Goal: Obtain resource: Obtain resource

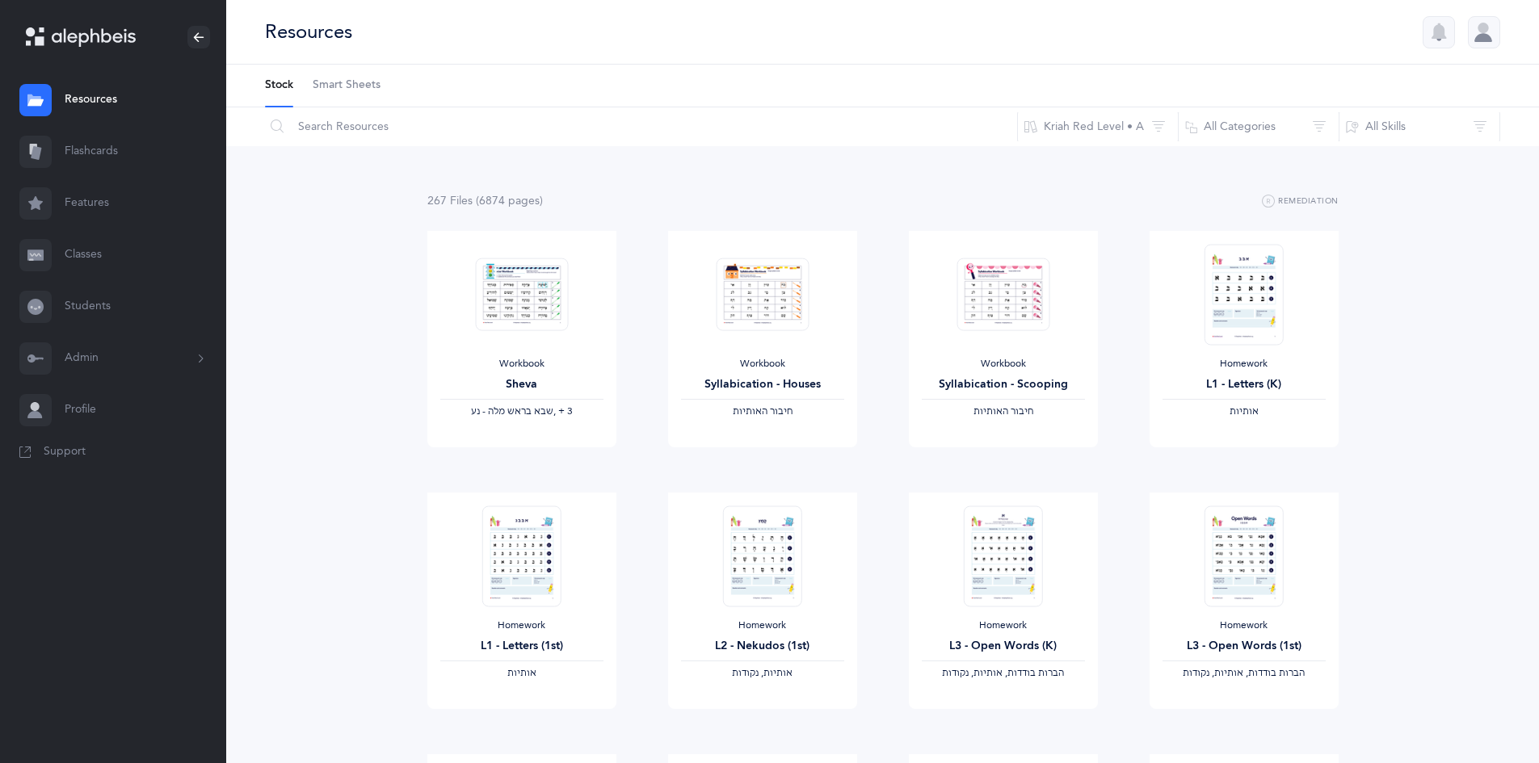
click at [282, 125] on icon at bounding box center [277, 127] width 13 height 15
click at [277, 128] on icon at bounding box center [277, 127] width 13 height 15
click at [309, 127] on input "text" at bounding box center [641, 126] width 754 height 39
click at [333, 83] on span "Smart Sheets" at bounding box center [347, 86] width 68 height 16
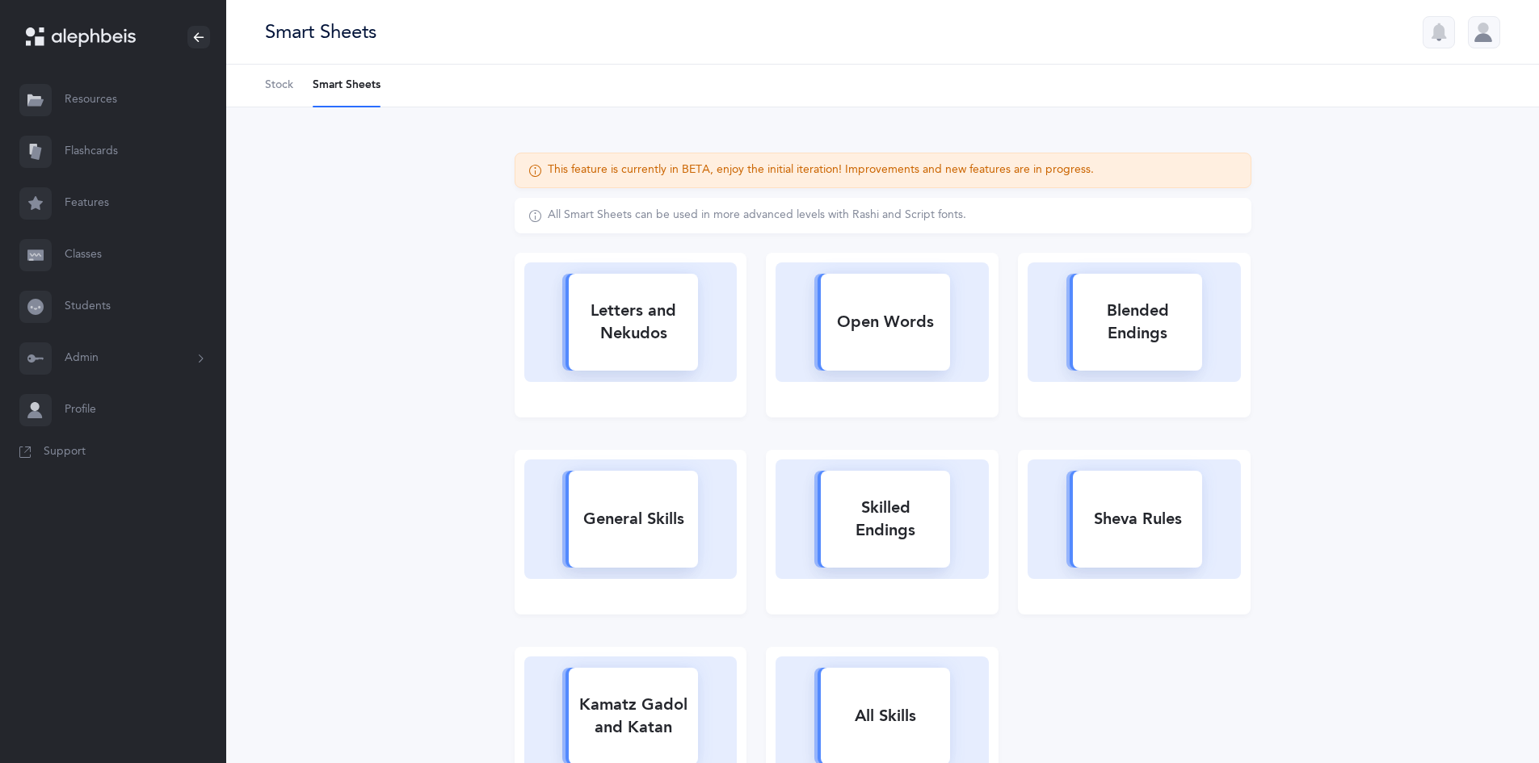
click at [103, 92] on link "Resources" at bounding box center [113, 100] width 226 height 52
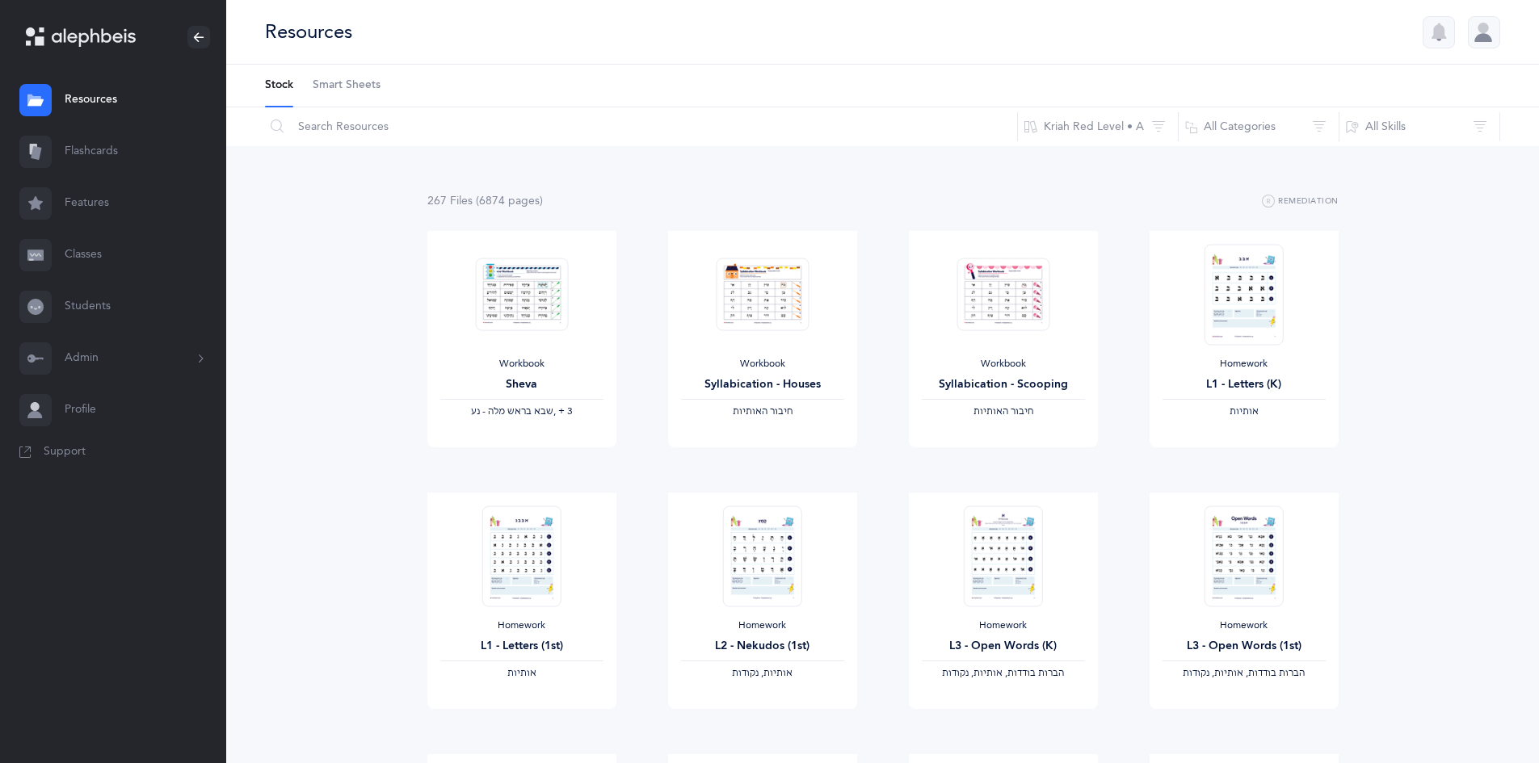
click at [280, 126] on icon at bounding box center [277, 127] width 13 height 15
click at [273, 124] on icon at bounding box center [277, 127] width 13 height 15
click at [272, 124] on icon at bounding box center [277, 127] width 13 height 15
click at [368, 131] on input "text" at bounding box center [641, 126] width 754 height 39
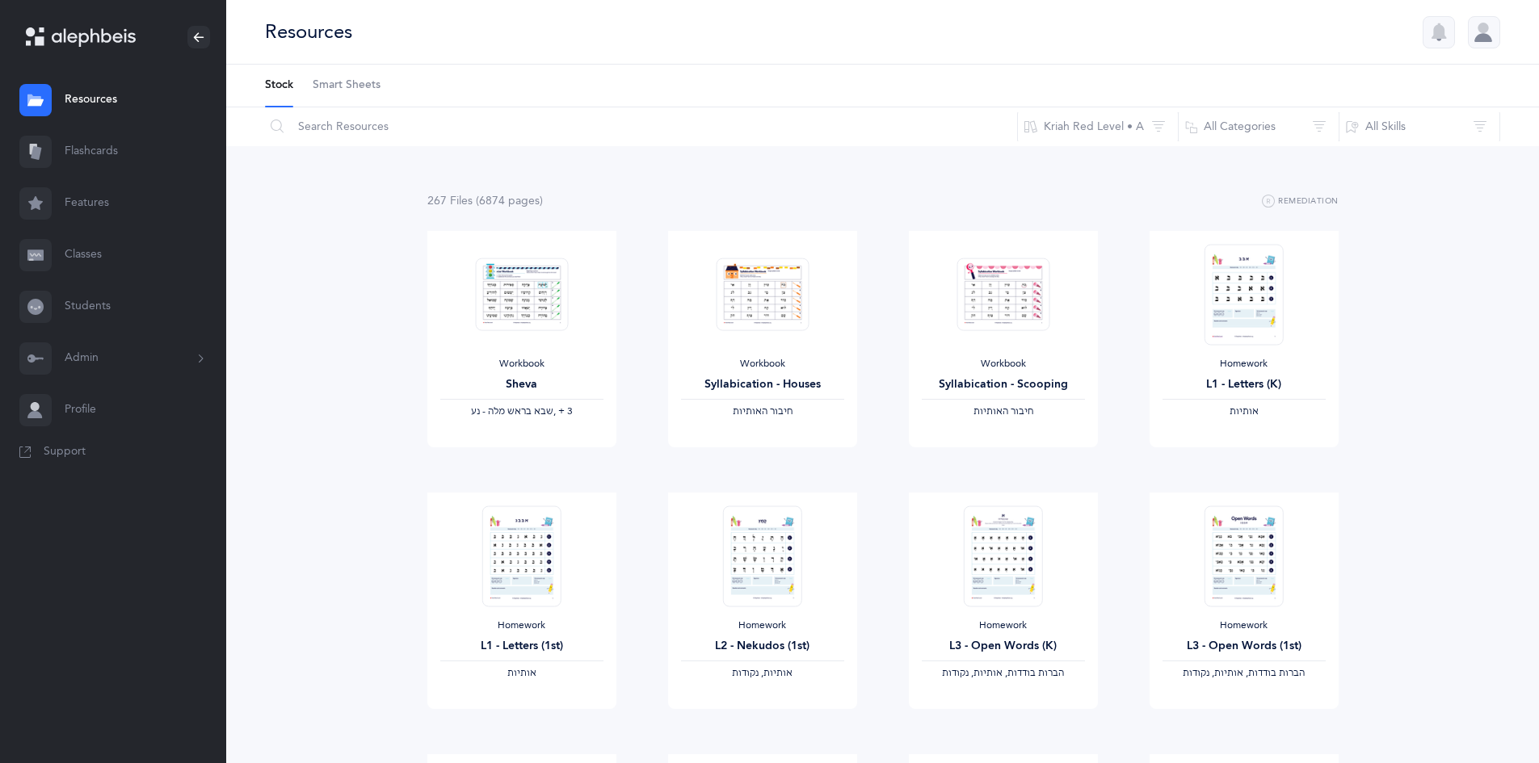
drag, startPoint x: 496, startPoint y: 74, endPoint x: 485, endPoint y: 74, distance: 11.3
click at [492, 74] on ul "Stock Smart Sheets" at bounding box center [882, 86] width 1313 height 43
click at [1487, 124] on button "All Skills" at bounding box center [1420, 126] width 162 height 39
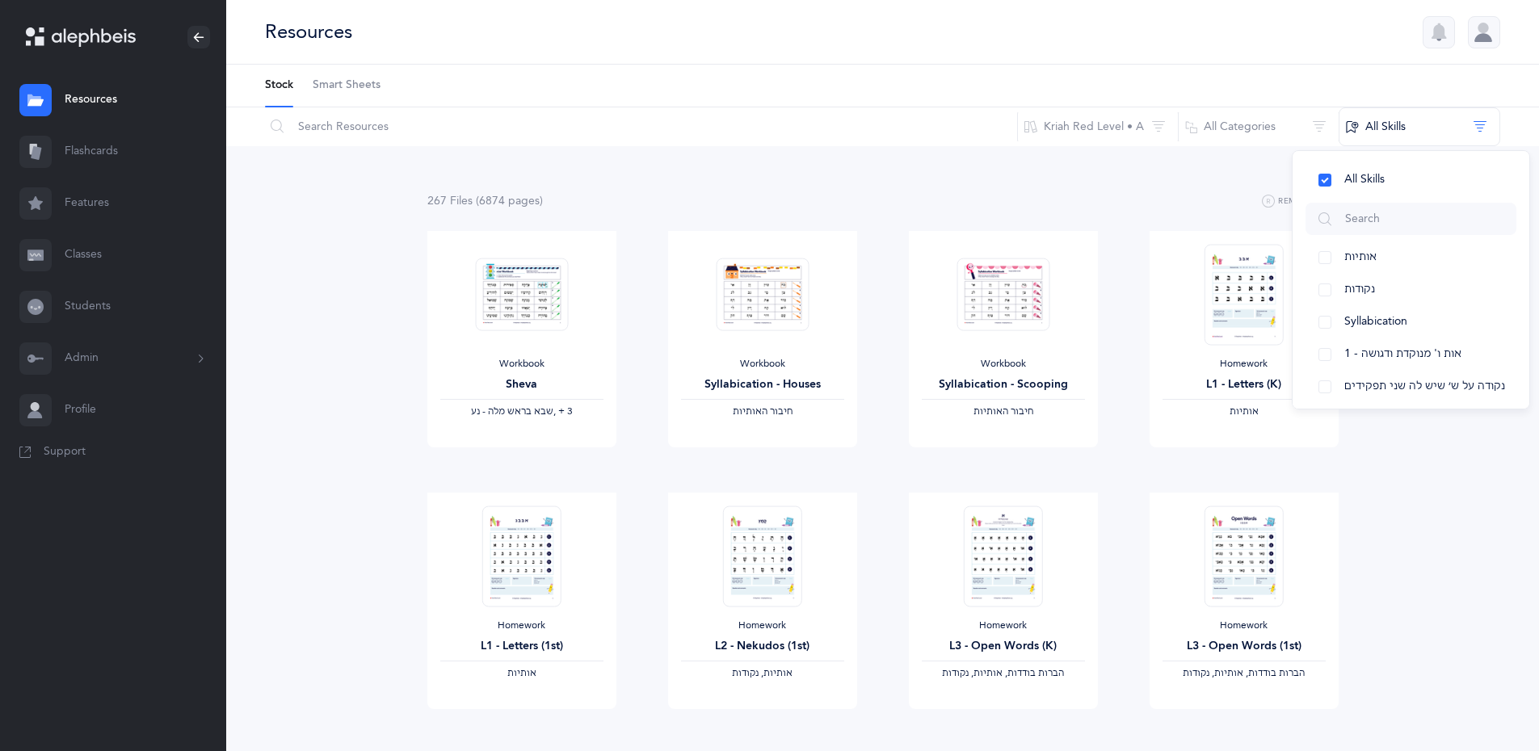
click at [349, 78] on span "Smart Sheets" at bounding box center [347, 86] width 68 height 16
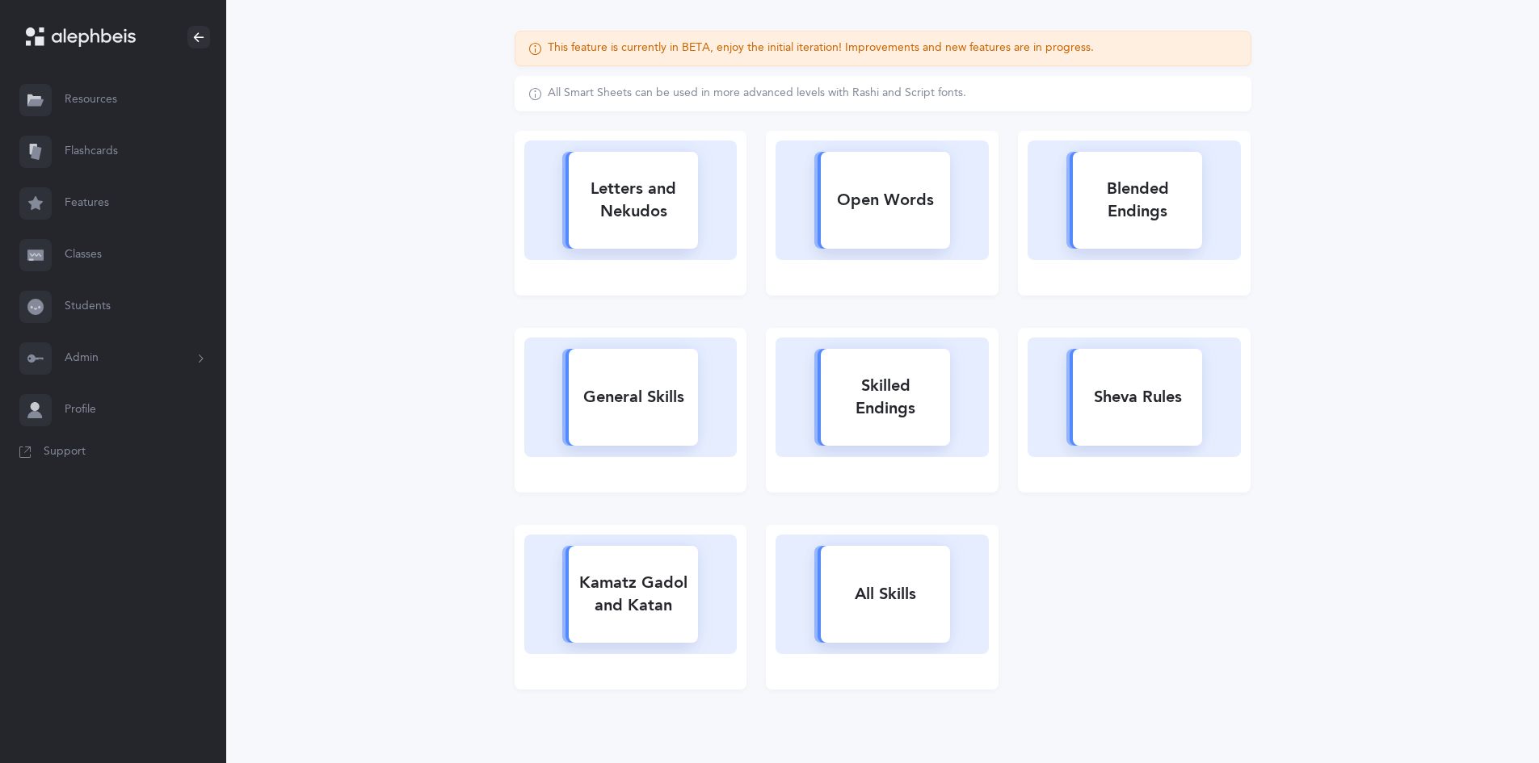
scroll to position [145, 0]
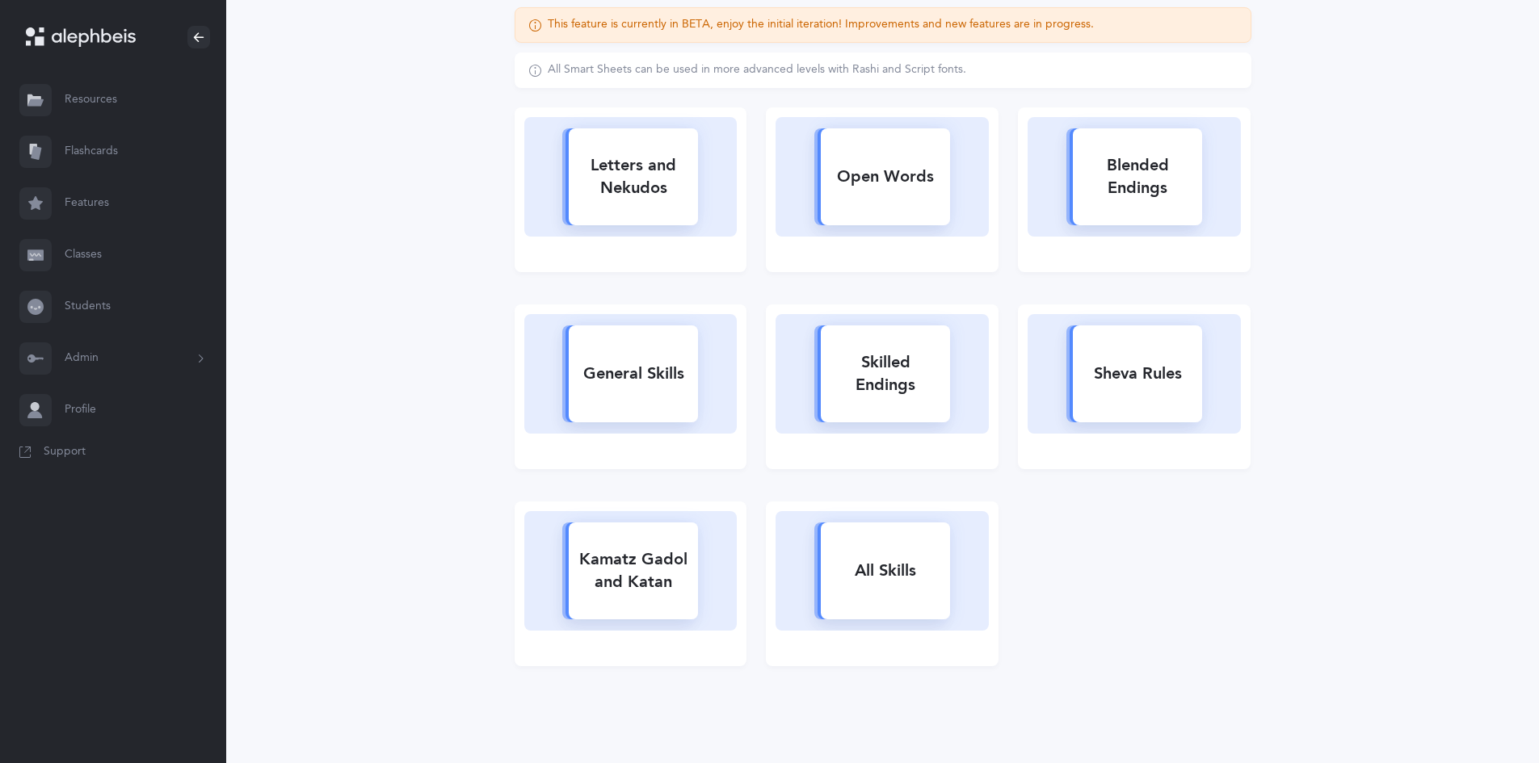
click at [626, 191] on div "Letters and Nekudos" at bounding box center [633, 177] width 129 height 65
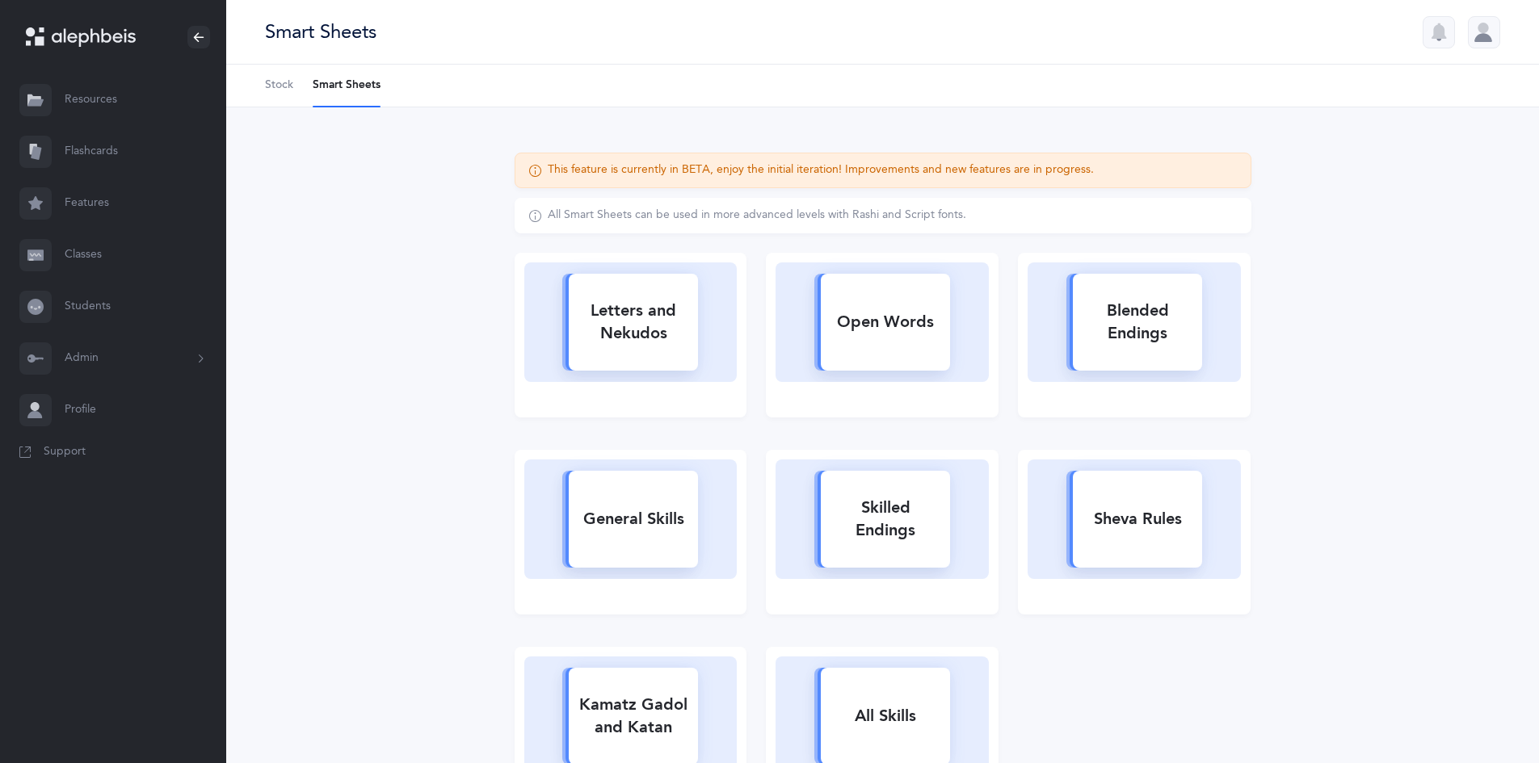
select select
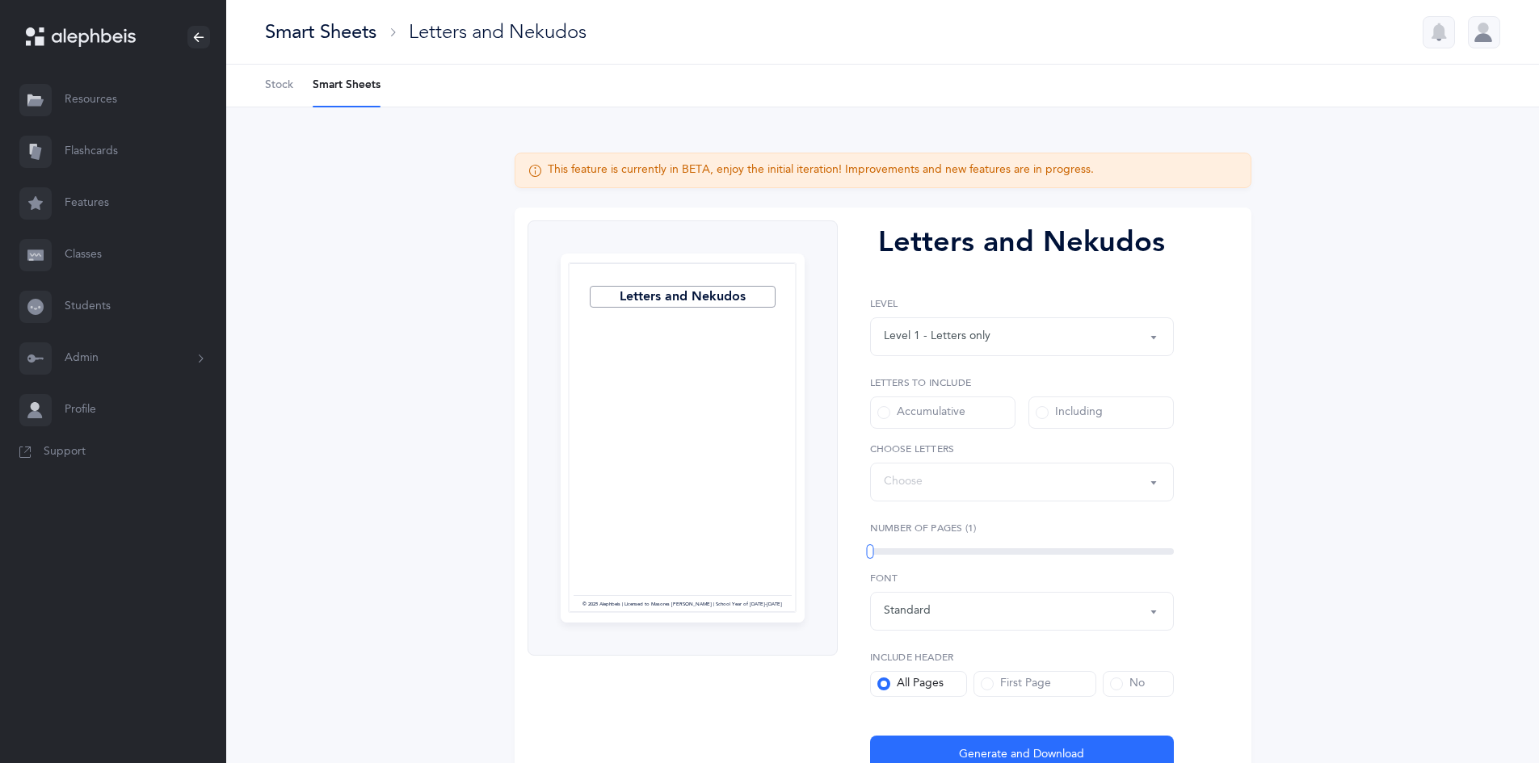
select select "27"
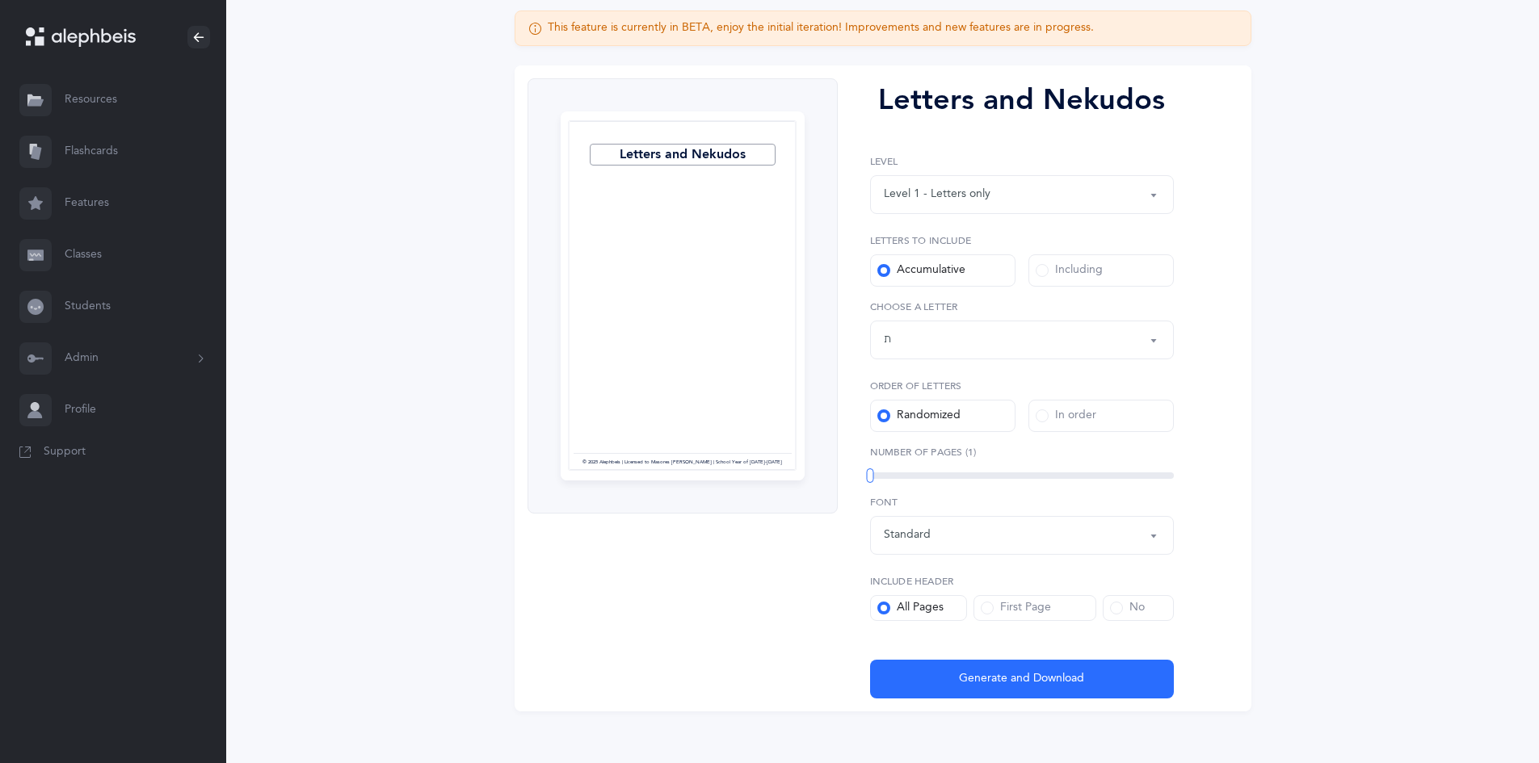
scroll to position [155, 0]
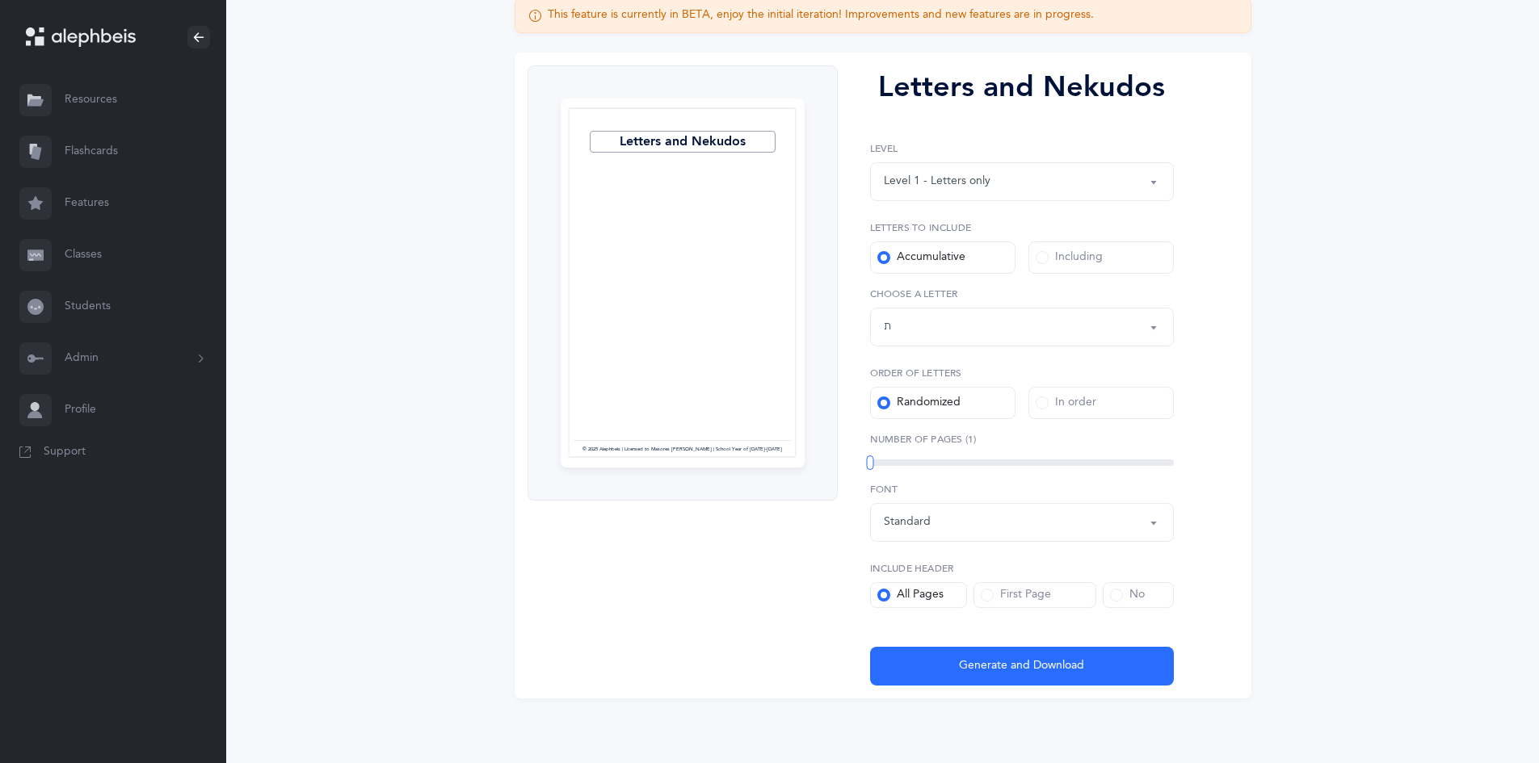
click at [90, 93] on link "Resources" at bounding box center [113, 100] width 226 height 52
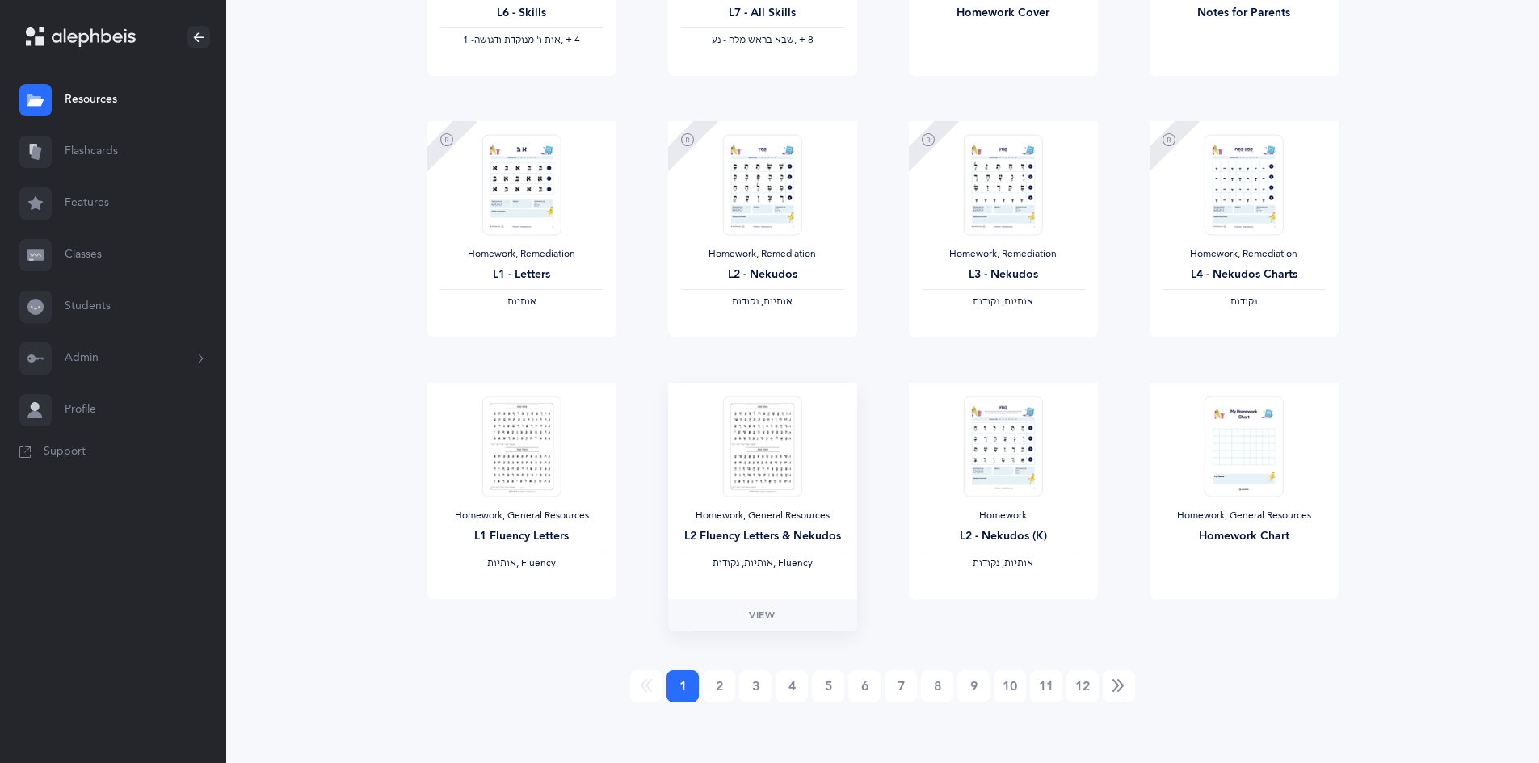
scroll to position [1161, 0]
click at [727, 687] on link "2" at bounding box center [719, 683] width 32 height 32
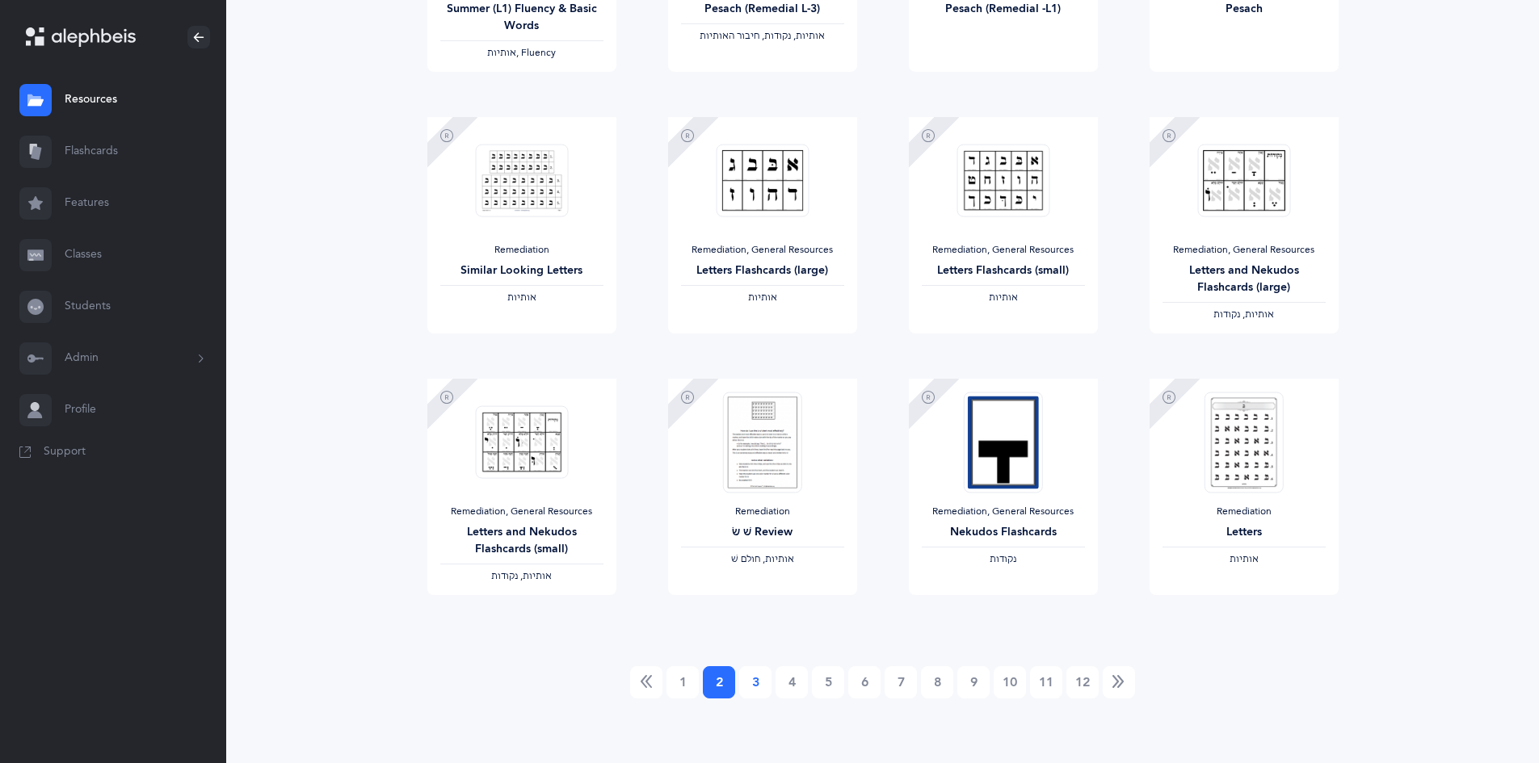
click at [755, 679] on link "3" at bounding box center [755, 683] width 32 height 32
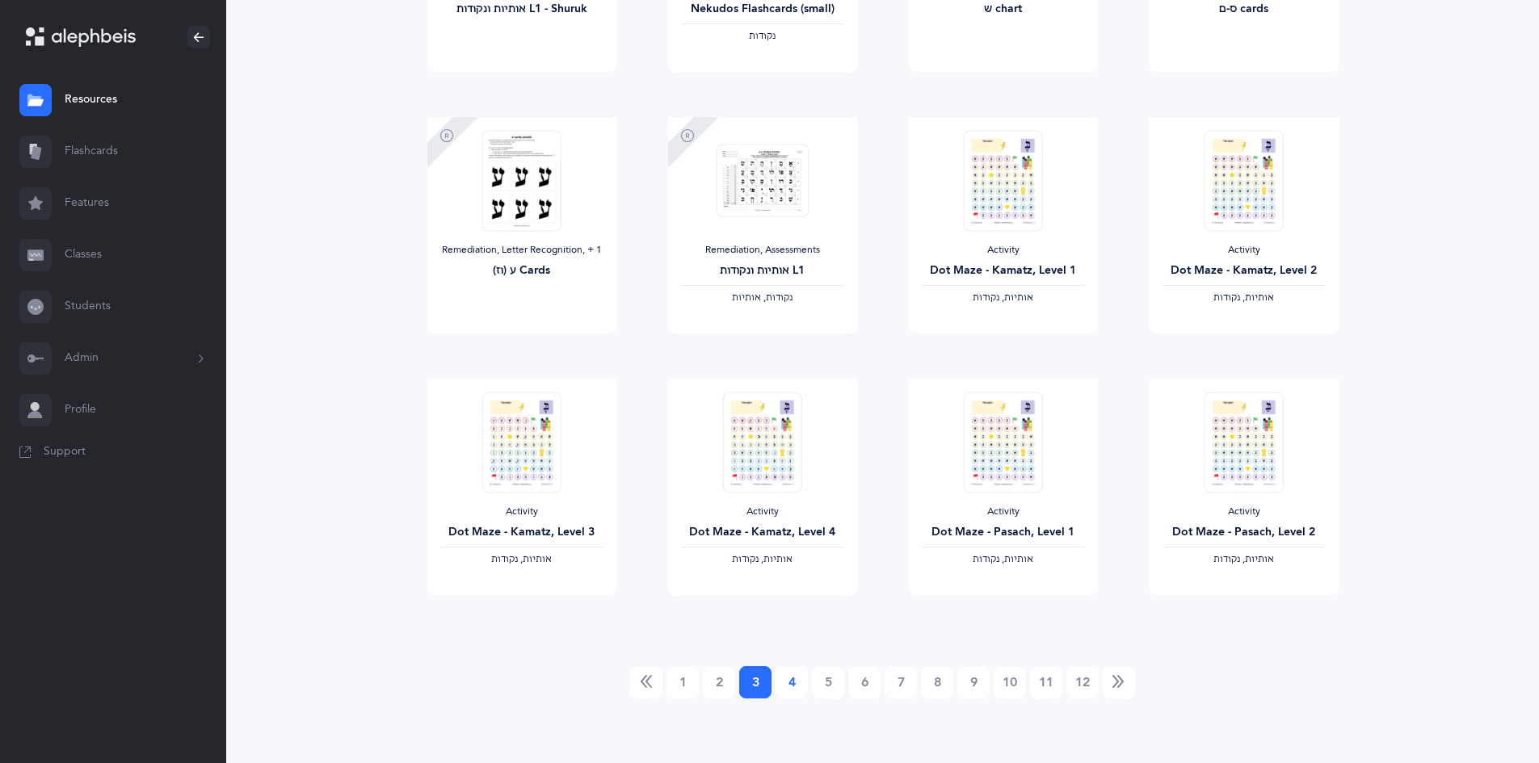
click at [787, 679] on link "4" at bounding box center [792, 683] width 32 height 32
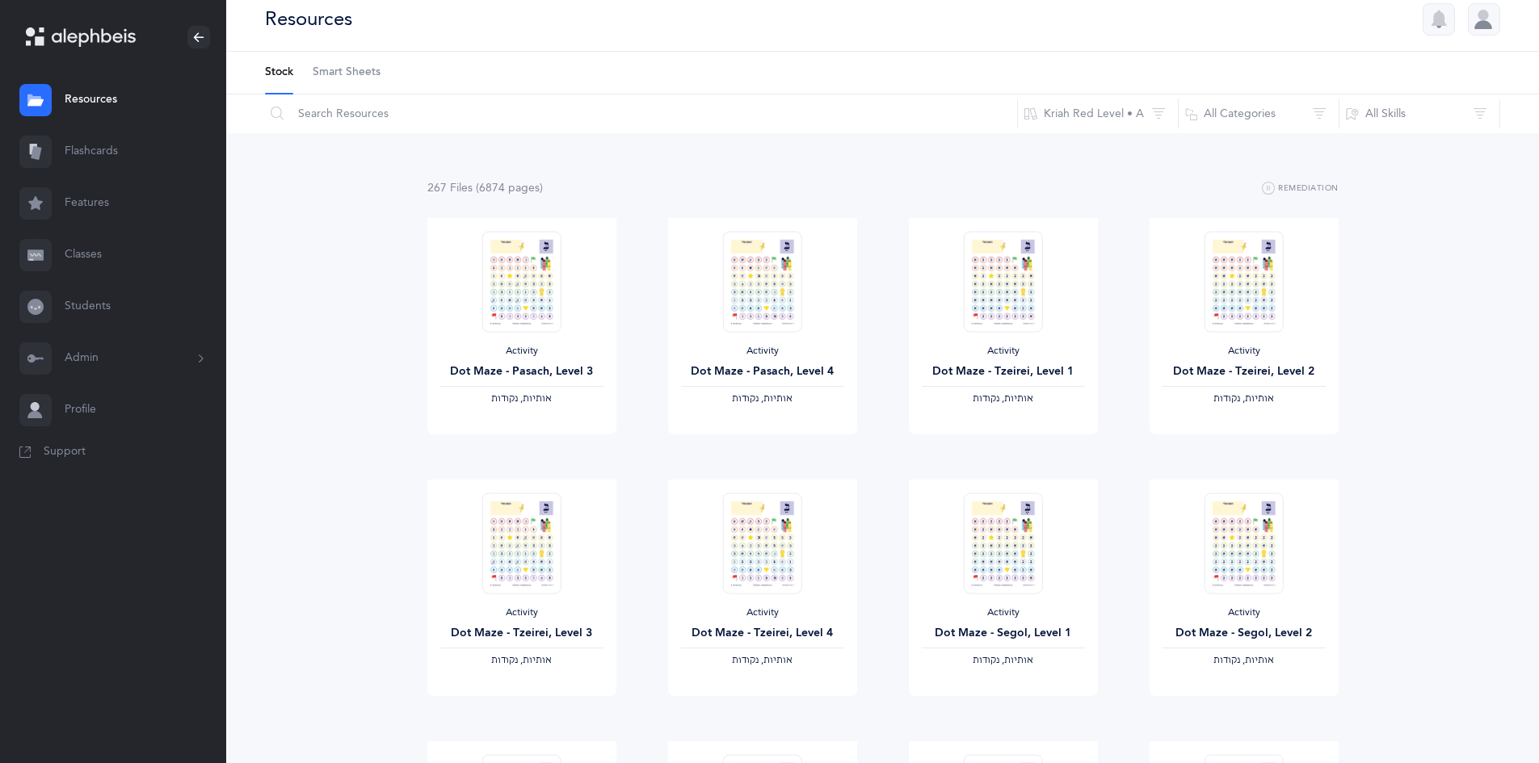
scroll to position [0, 0]
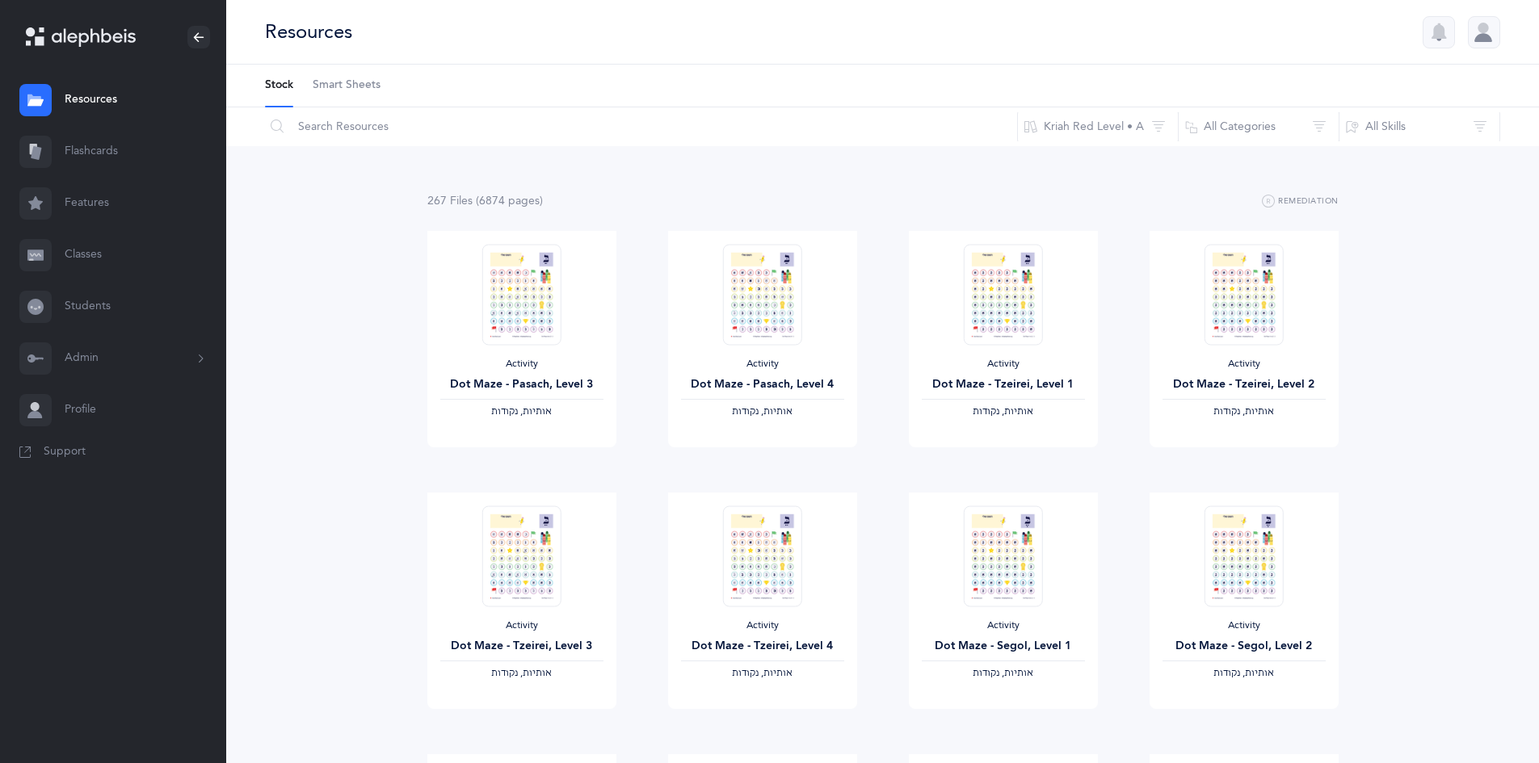
scroll to position [155, 0]
